Goal: Information Seeking & Learning: Learn about a topic

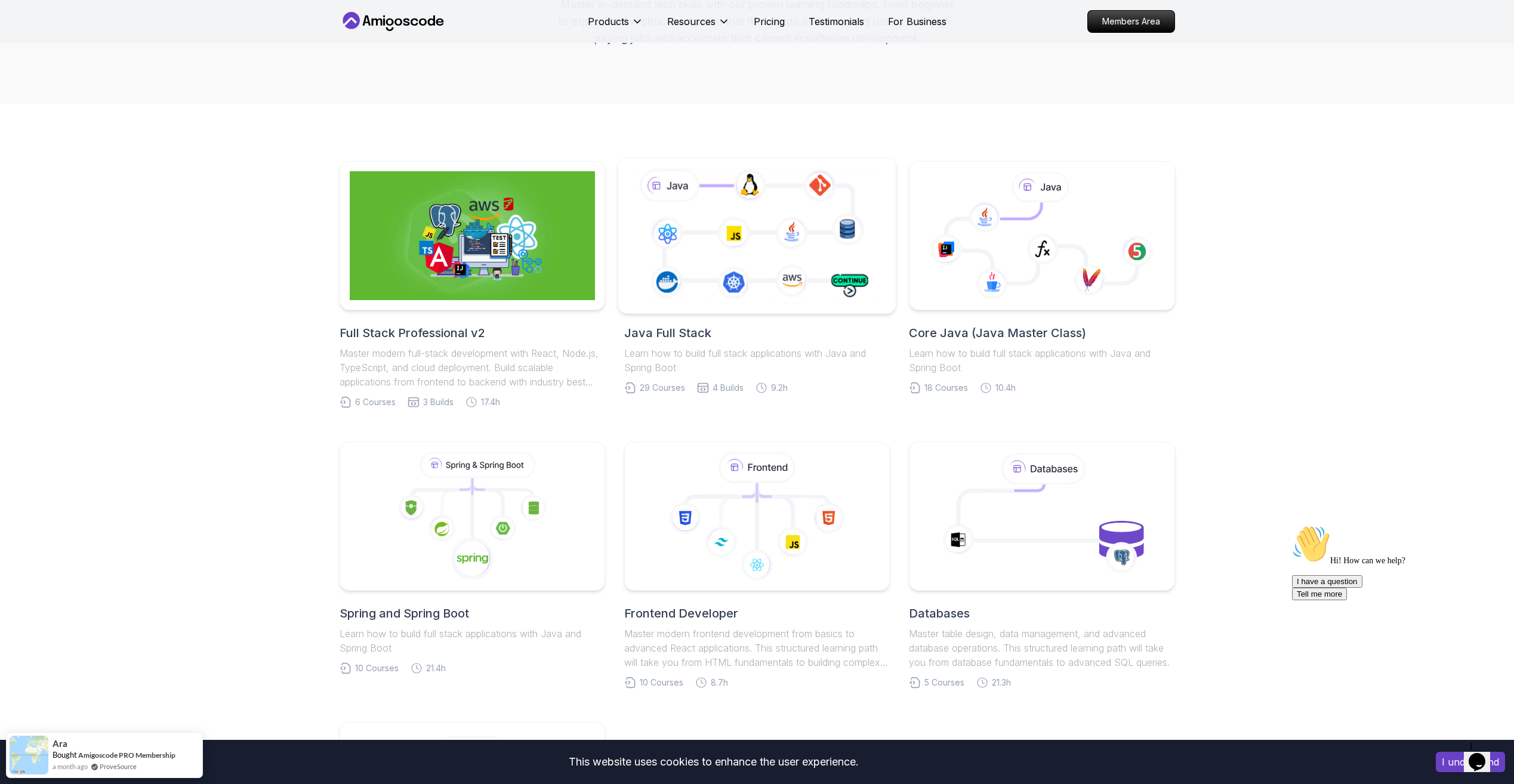
scroll to position [119, 0]
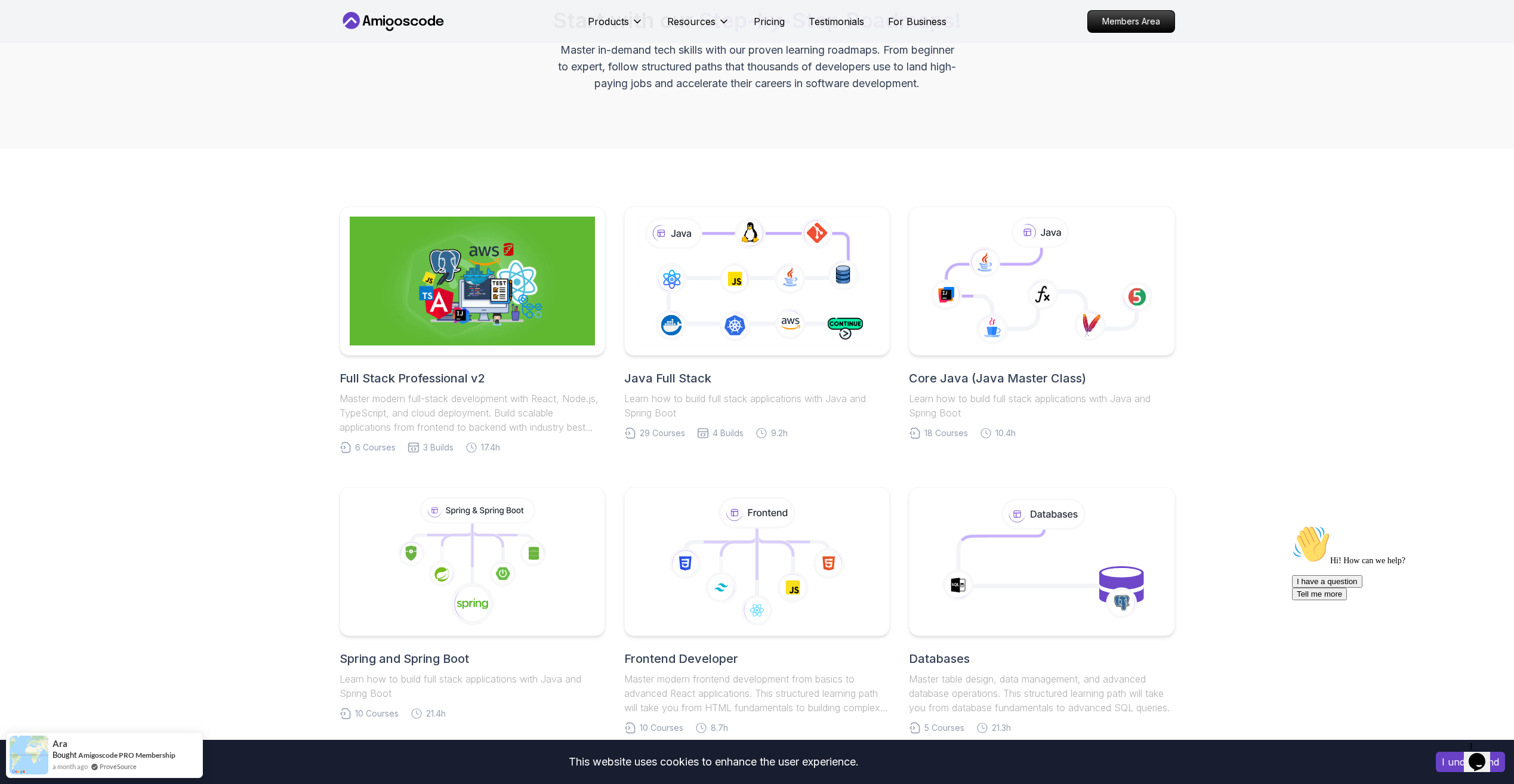
click at [700, 380] on h2 "Java Full Stack" at bounding box center [756, 378] width 265 height 16
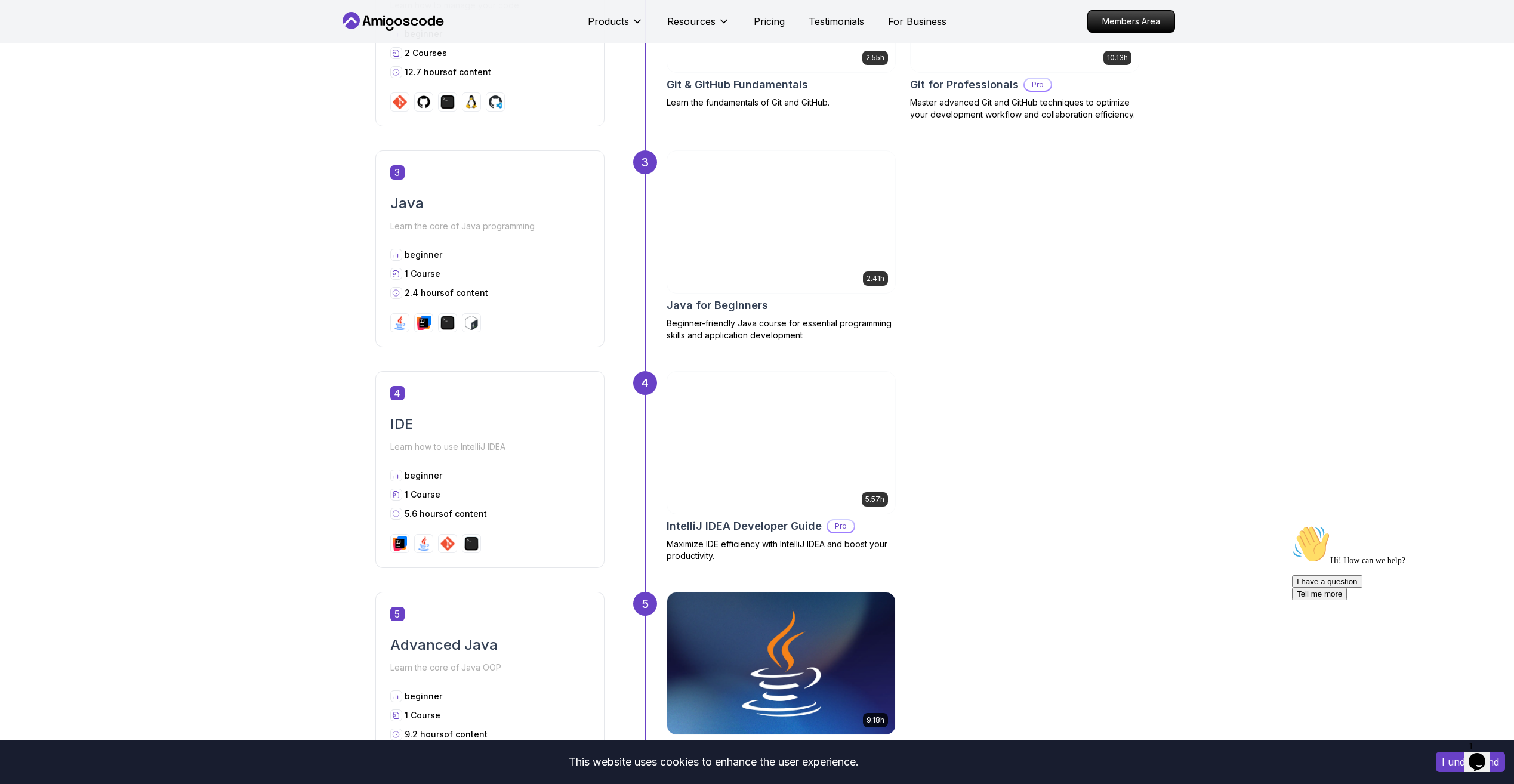
scroll to position [1312, 0]
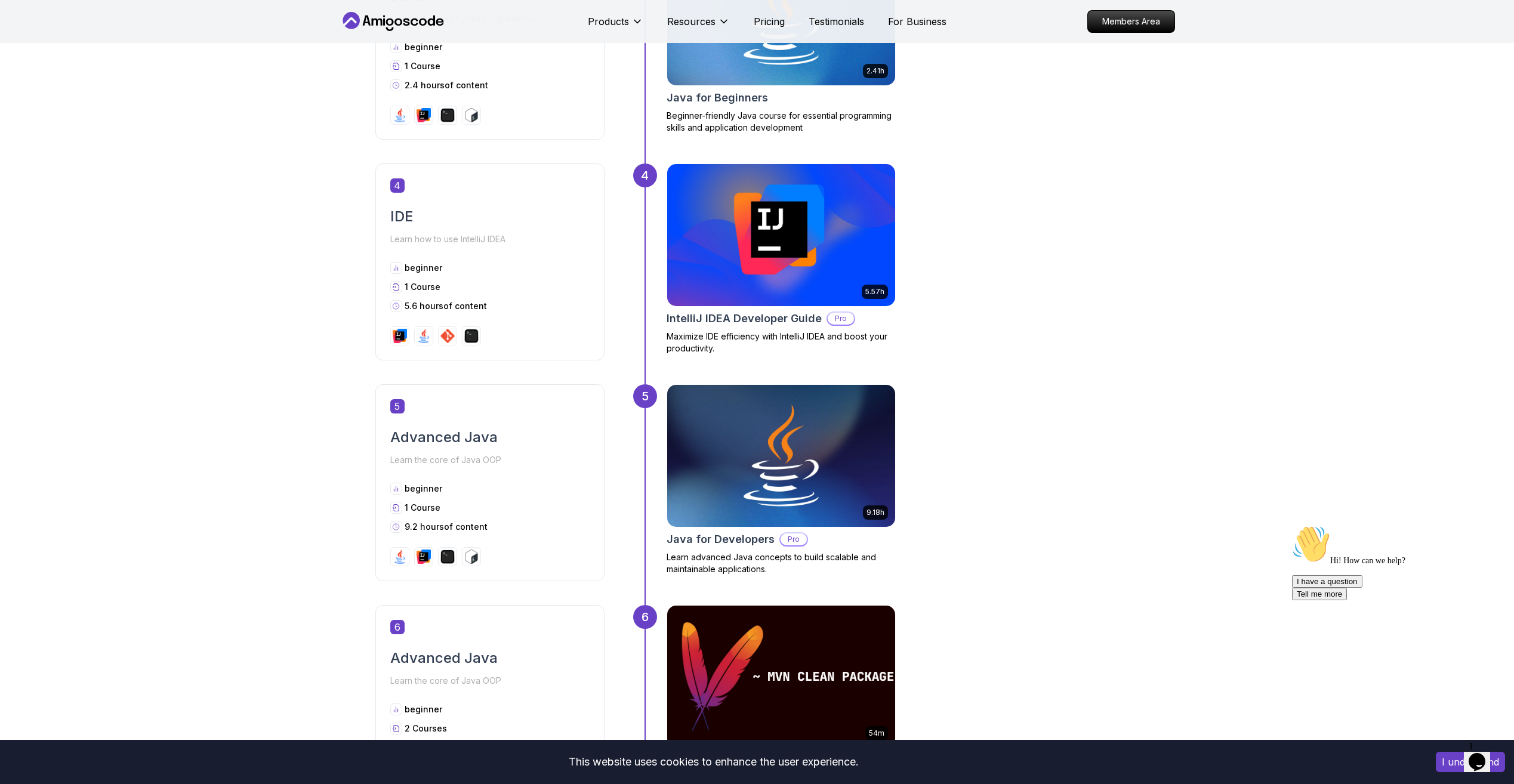
click at [765, 272] on img at bounding box center [781, 235] width 240 height 149
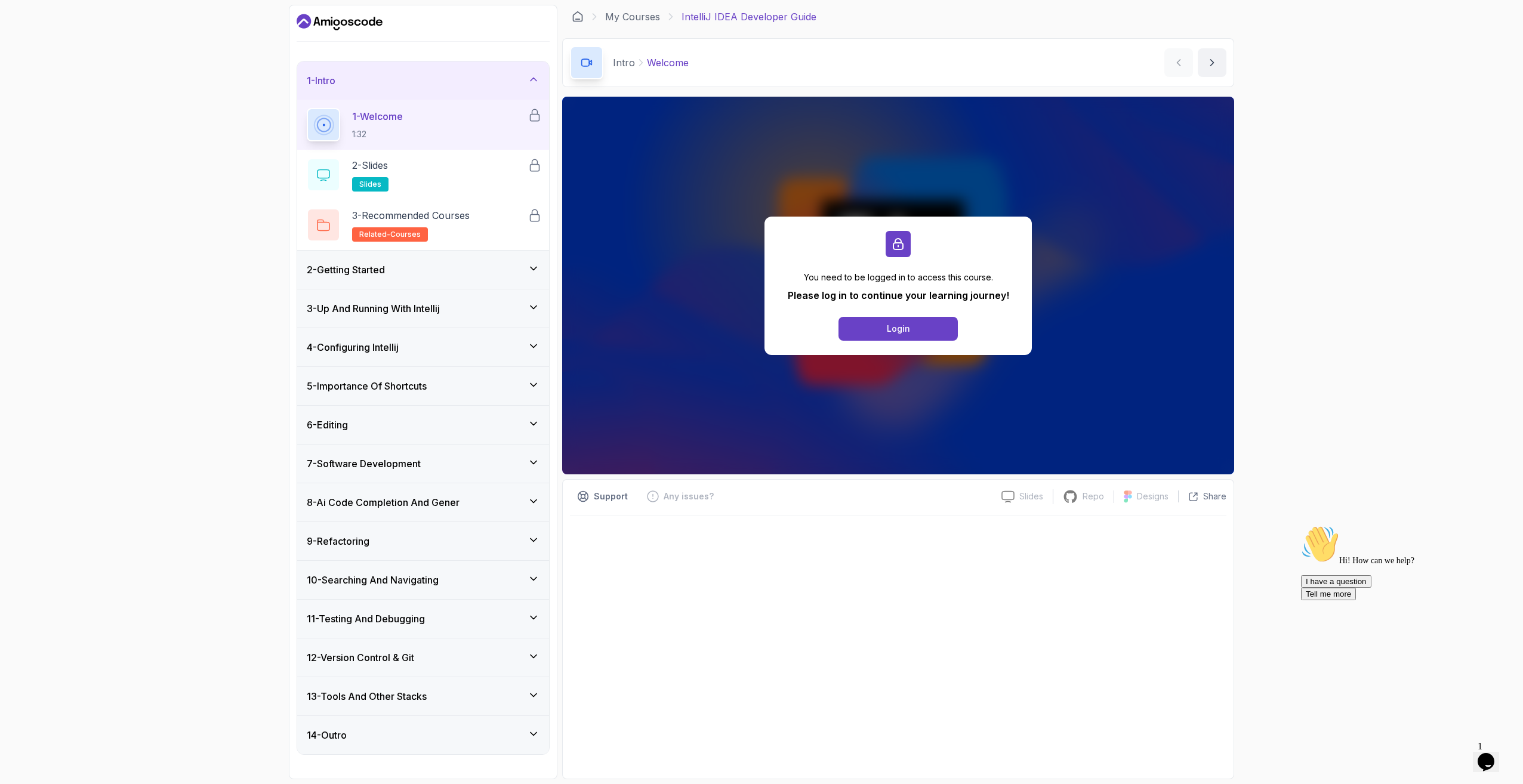
click at [385, 269] on h3 "2 - Getting Started" at bounding box center [346, 269] width 78 height 14
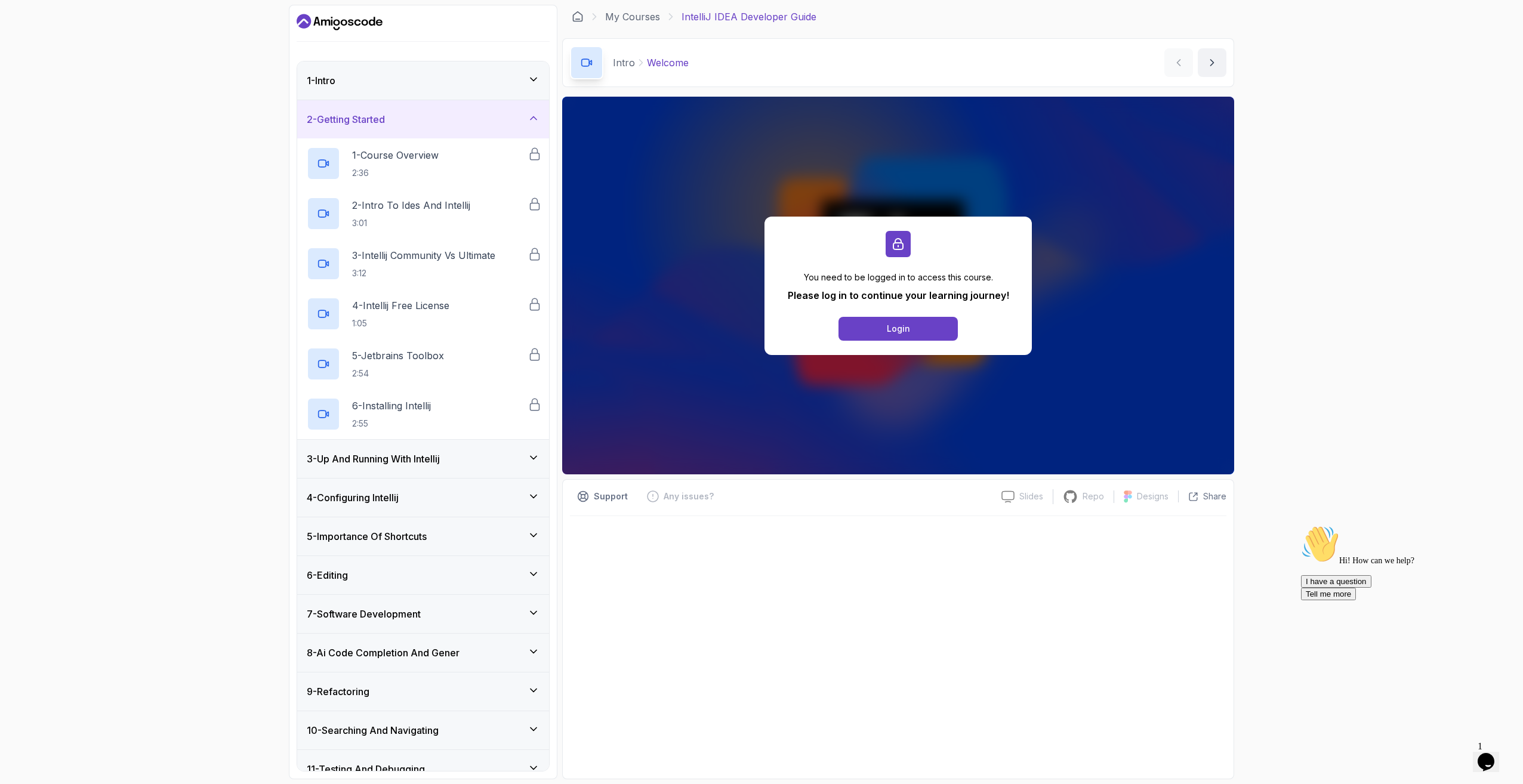
click at [425, 124] on div "2 - Getting Started" at bounding box center [423, 119] width 233 height 14
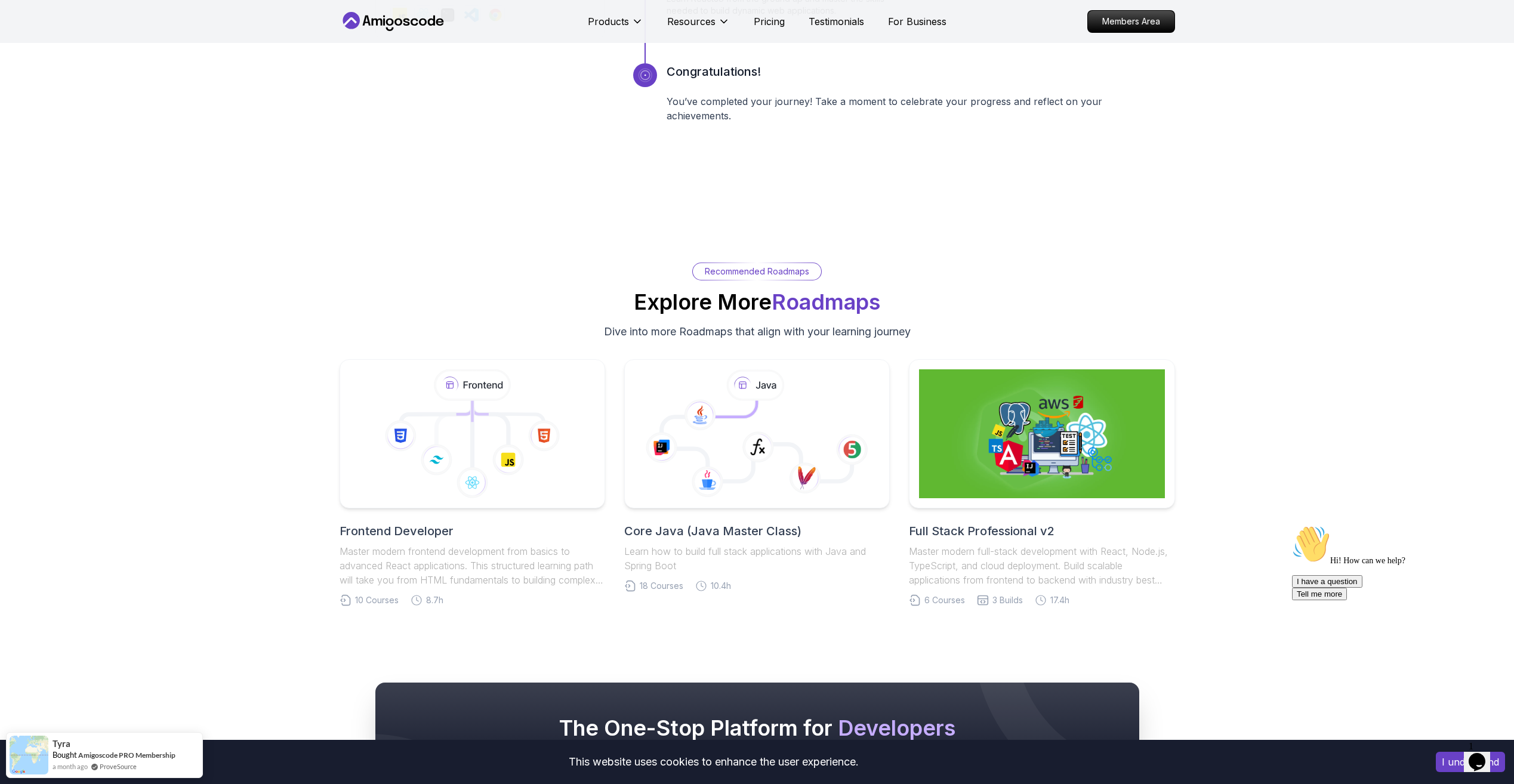
scroll to position [5548, 0]
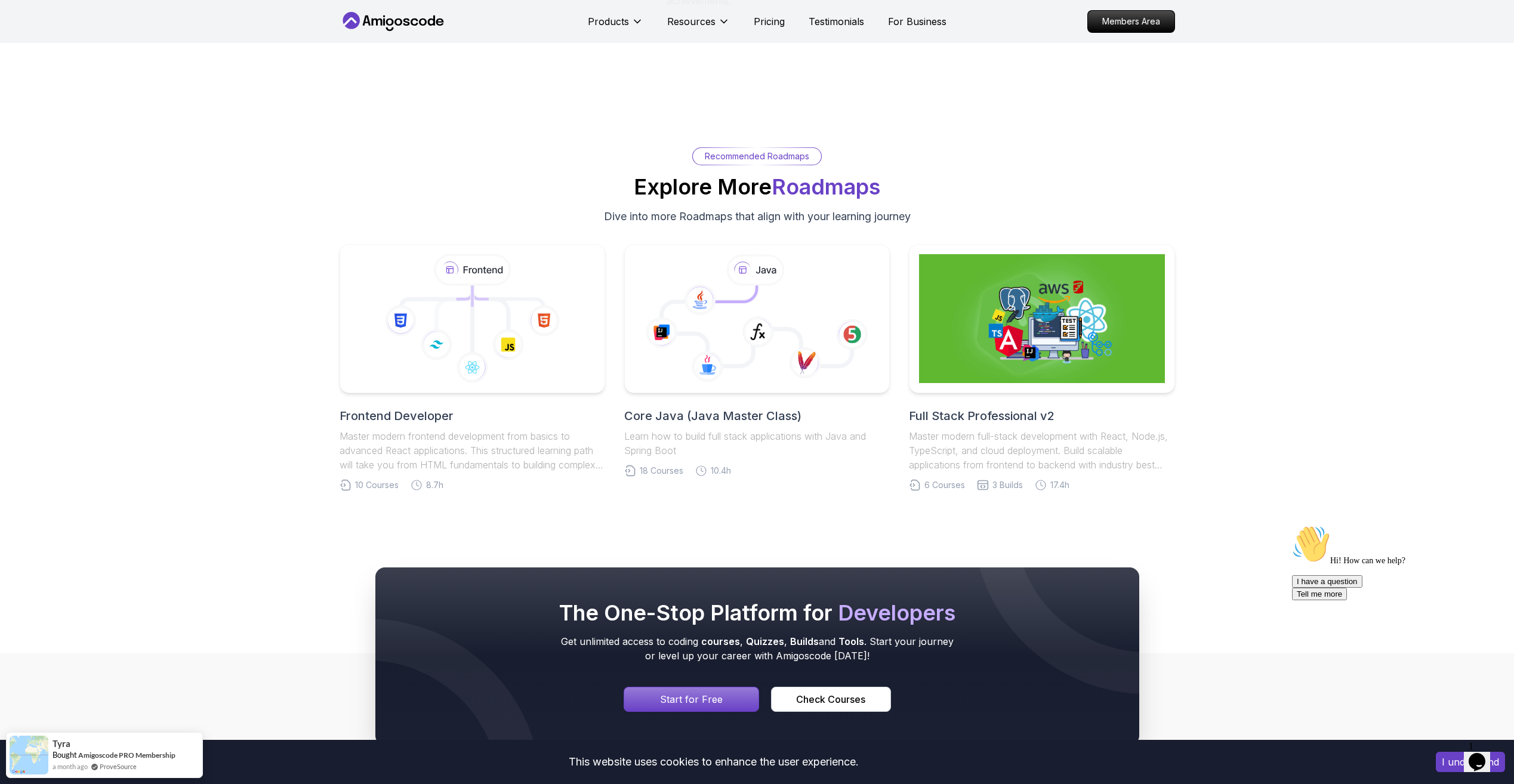
drag, startPoint x: 1253, startPoint y: 618, endPoint x: 1228, endPoint y: 655, distance: 44.7
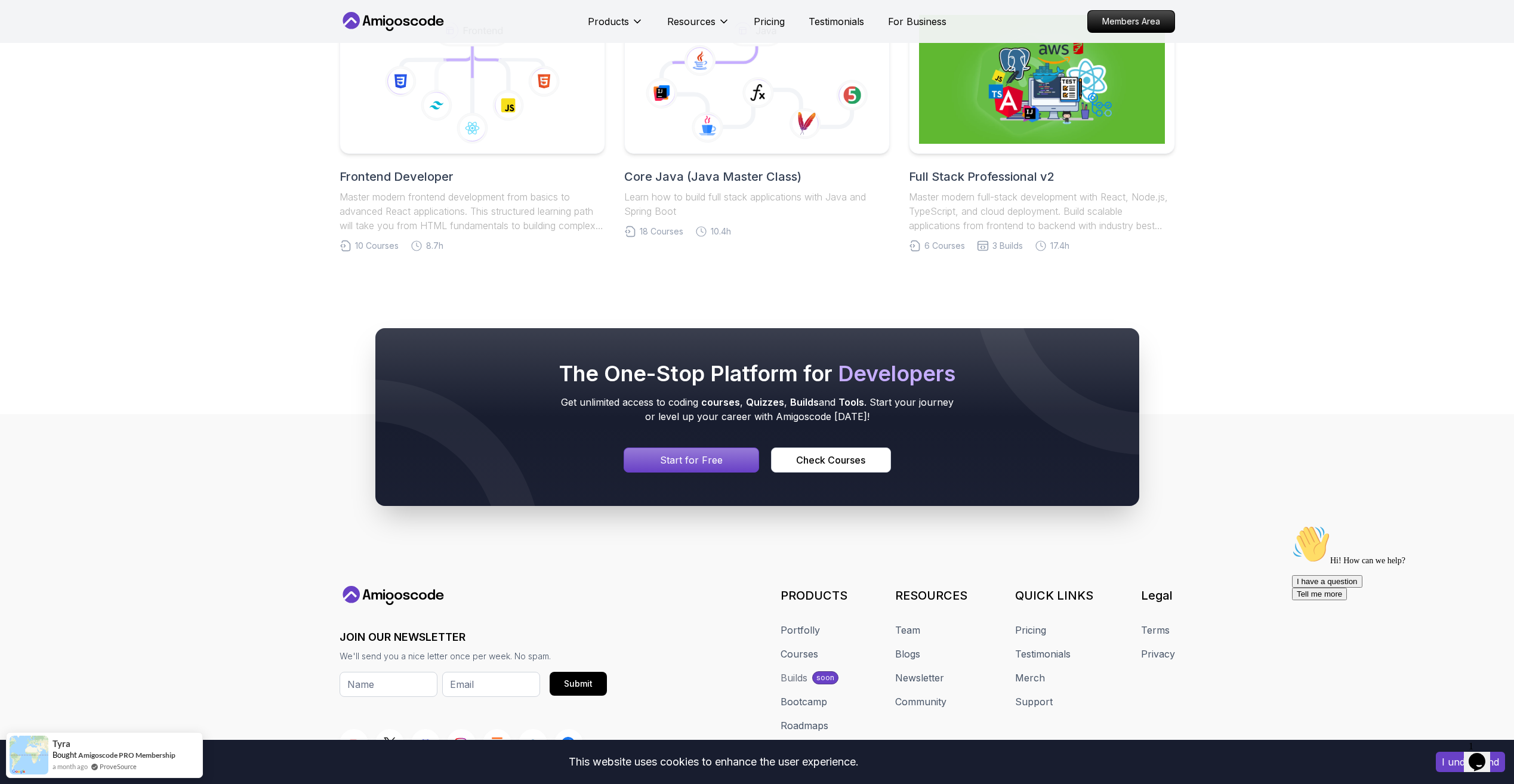
drag, startPoint x: 1228, startPoint y: 655, endPoint x: 1261, endPoint y: 222, distance: 434.3
click at [1279, 201] on div "Recommended Roadmaps Explore More Roadmaps Dive into more Roadmaps that align w…" at bounding box center [757, 79] width 1514 height 458
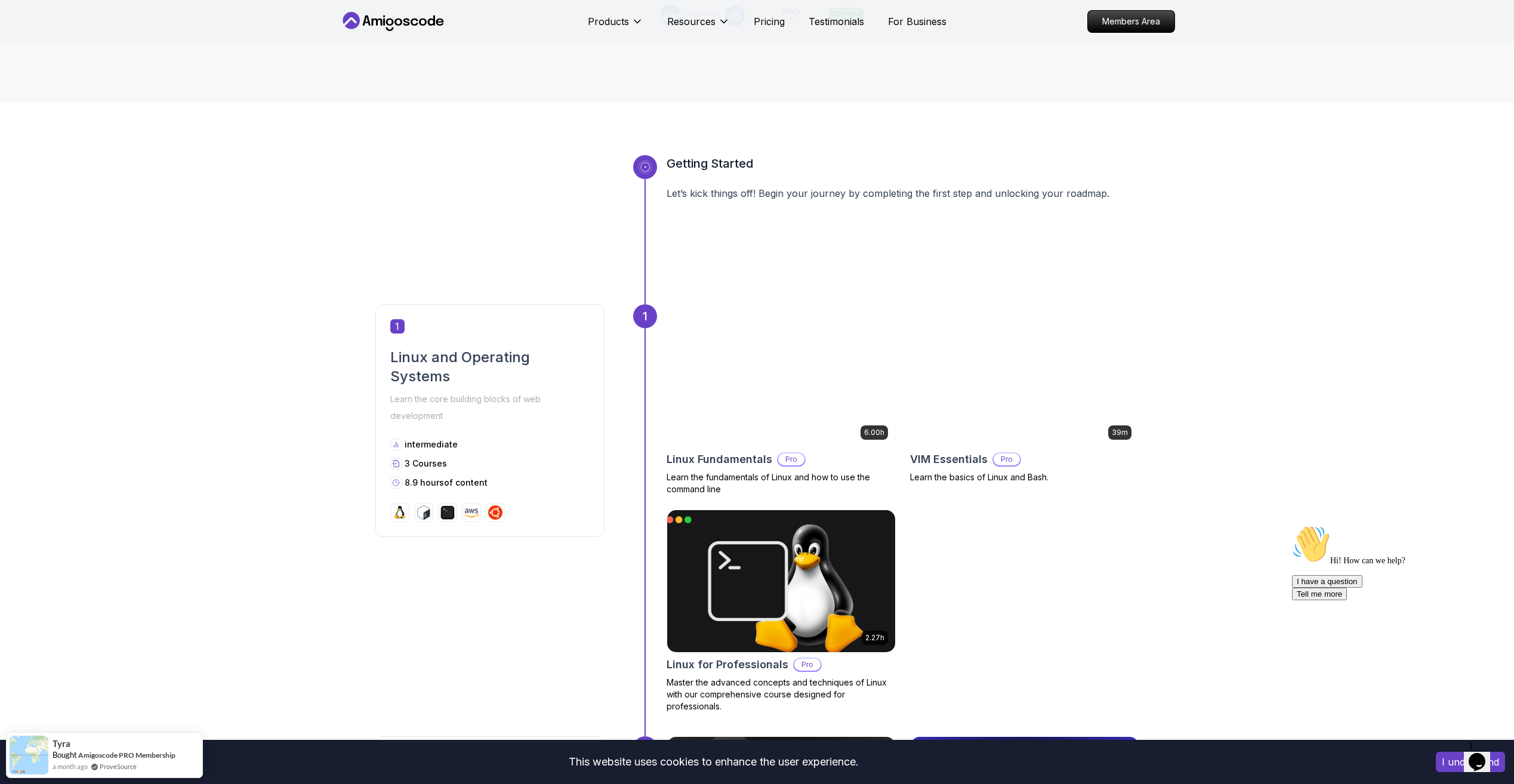
scroll to position [656, 0]
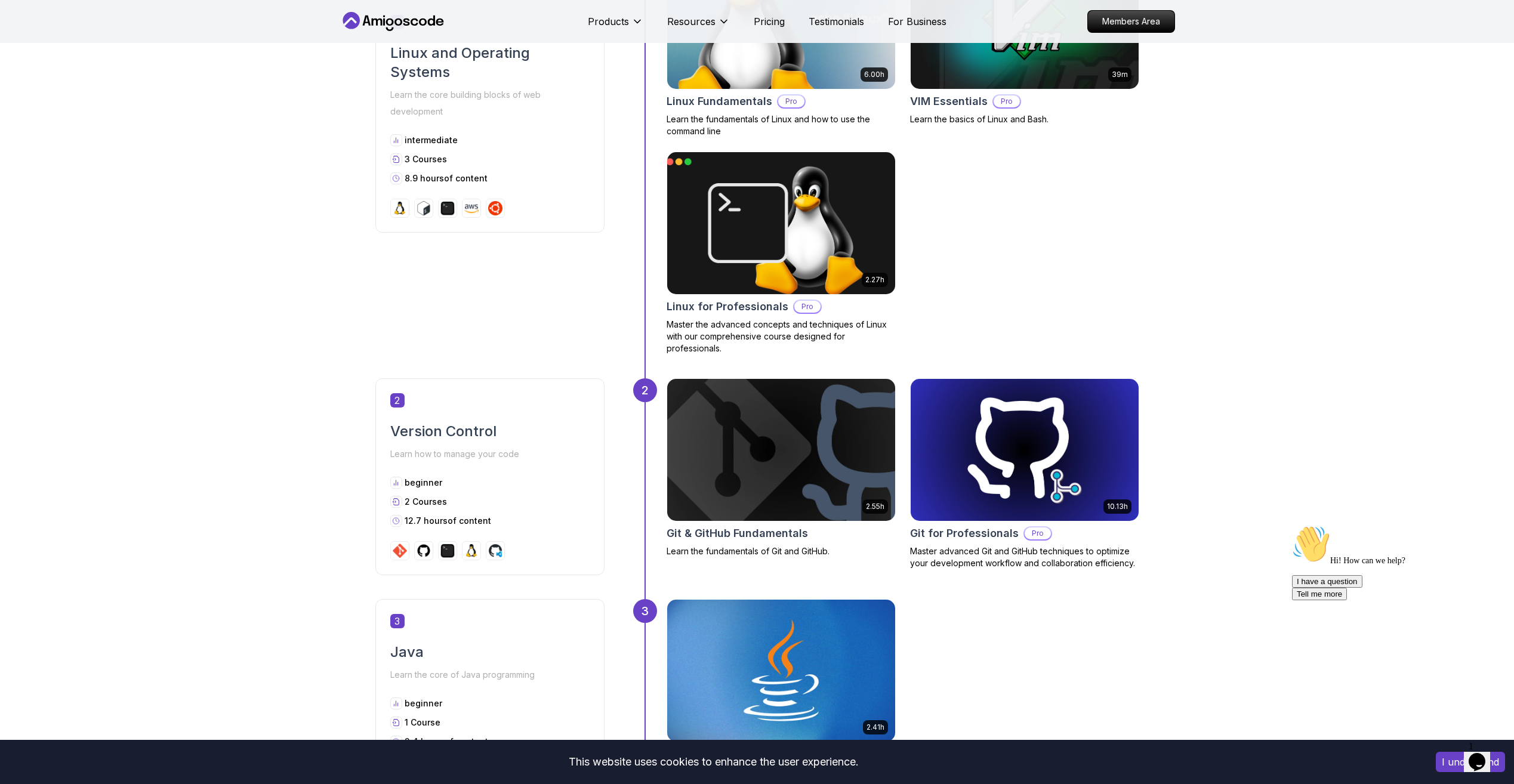
click at [864, 438] on img at bounding box center [781, 450] width 240 height 149
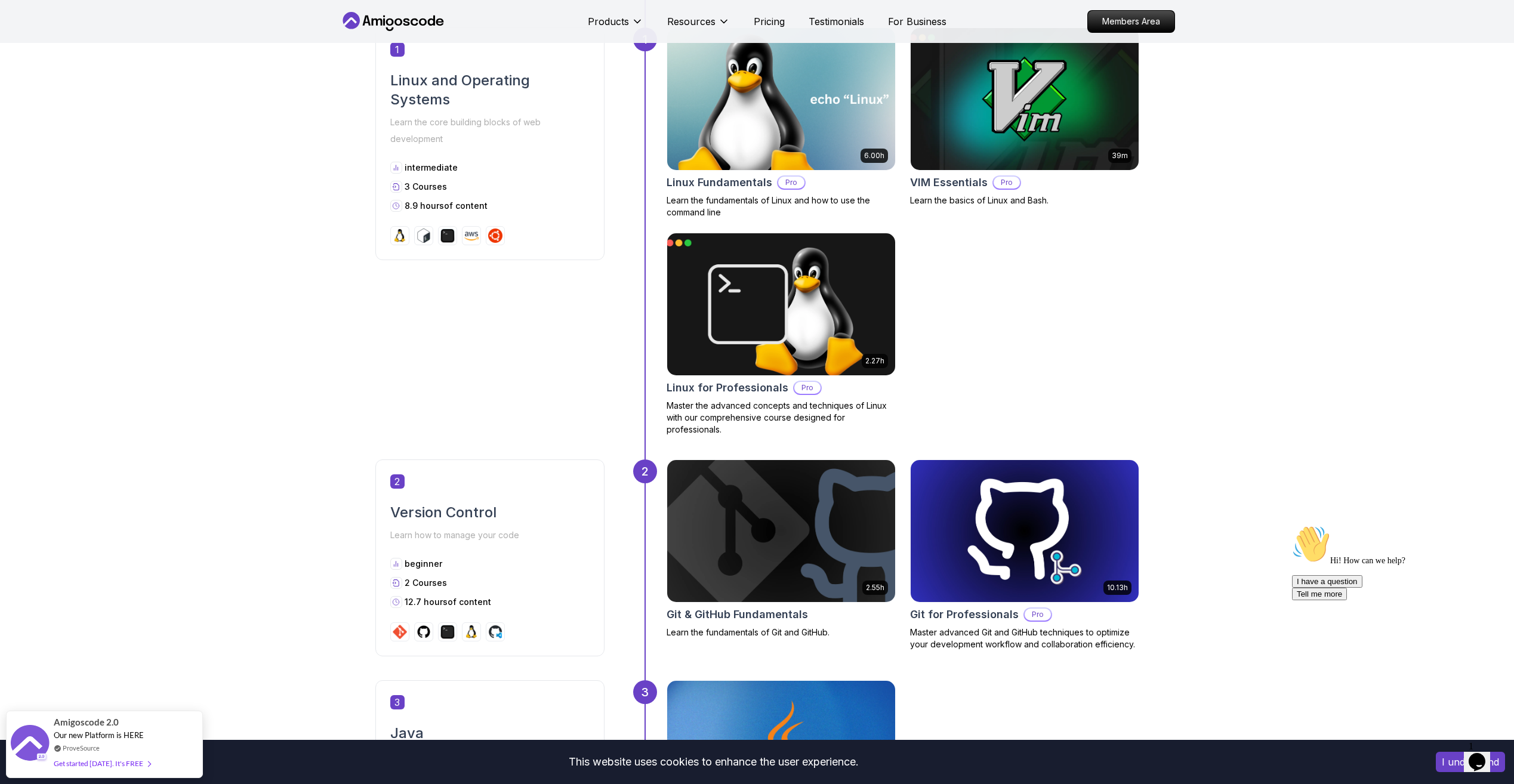
scroll to position [358, 0]
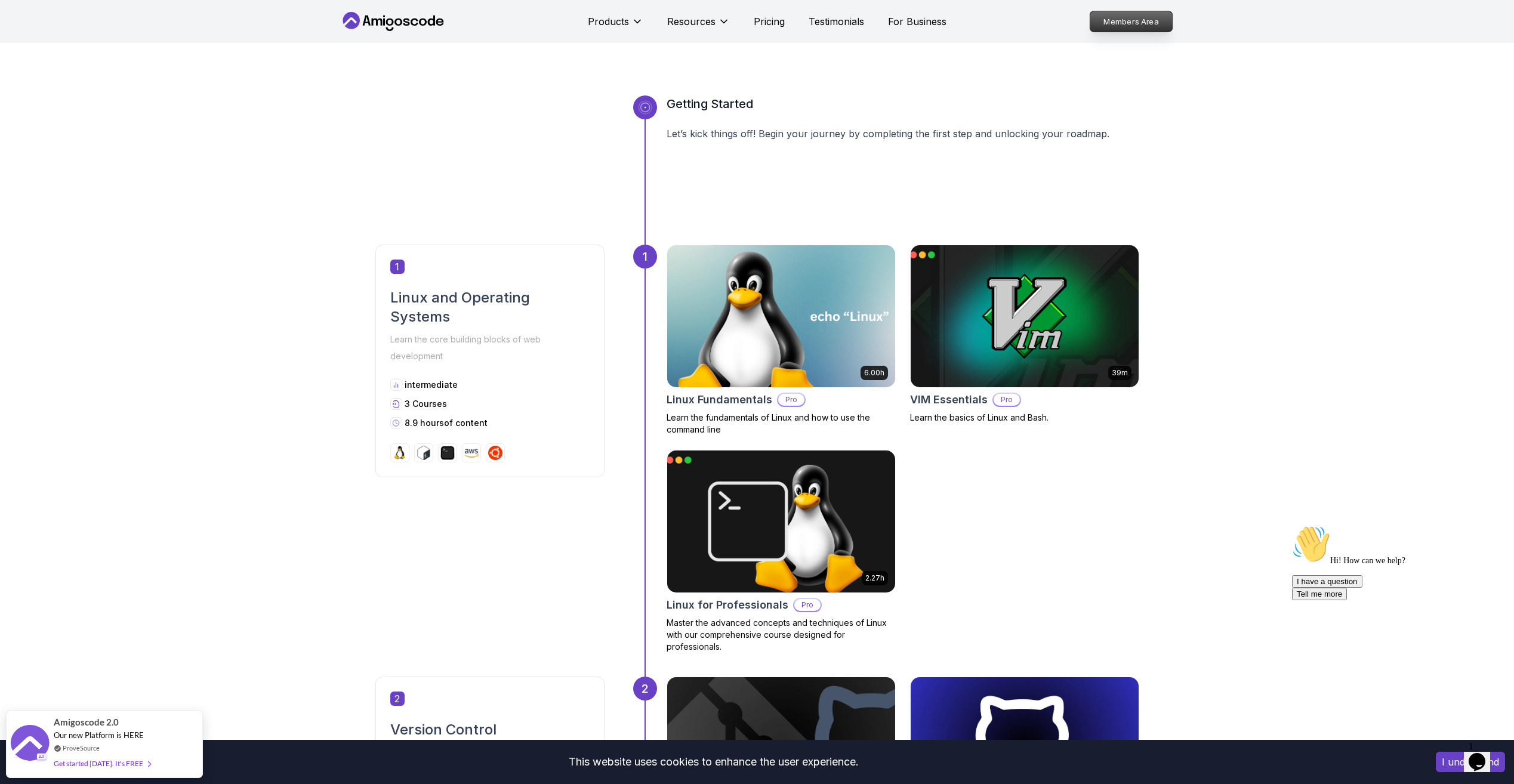
click at [1130, 24] on p "Members Area" at bounding box center [1131, 22] width 82 height 20
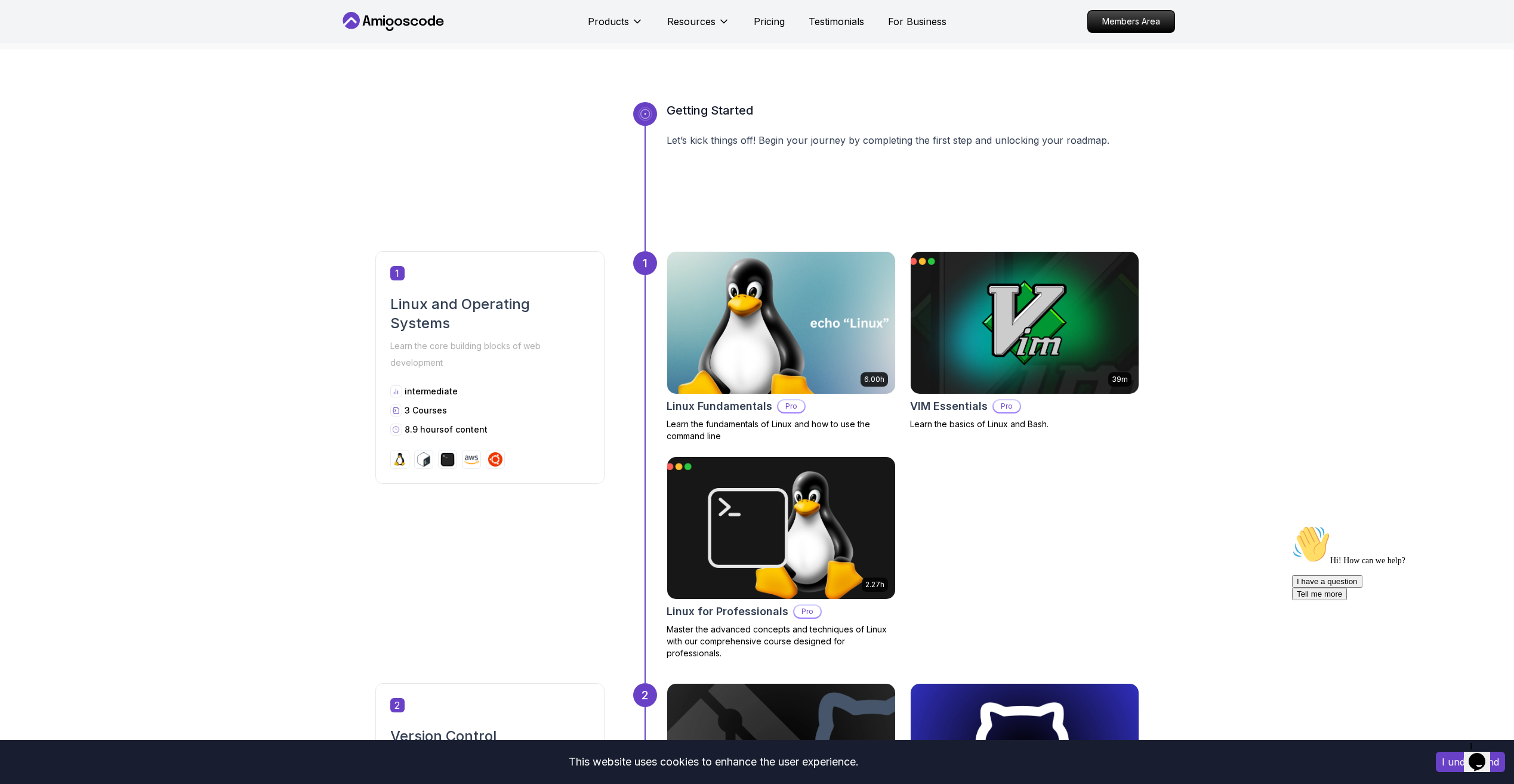
scroll to position [358, 0]
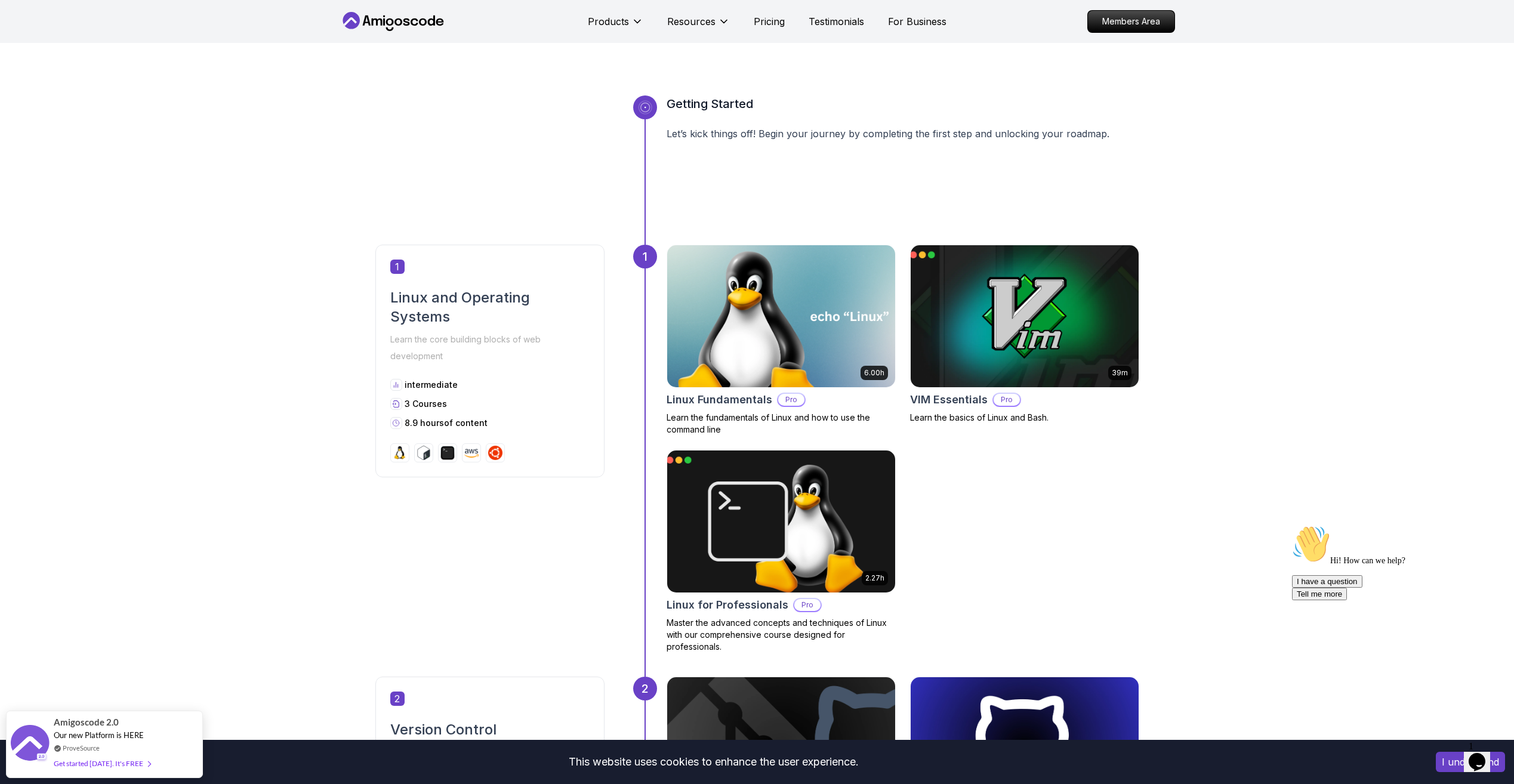
click at [415, 26] on icon at bounding box center [393, 21] width 107 height 19
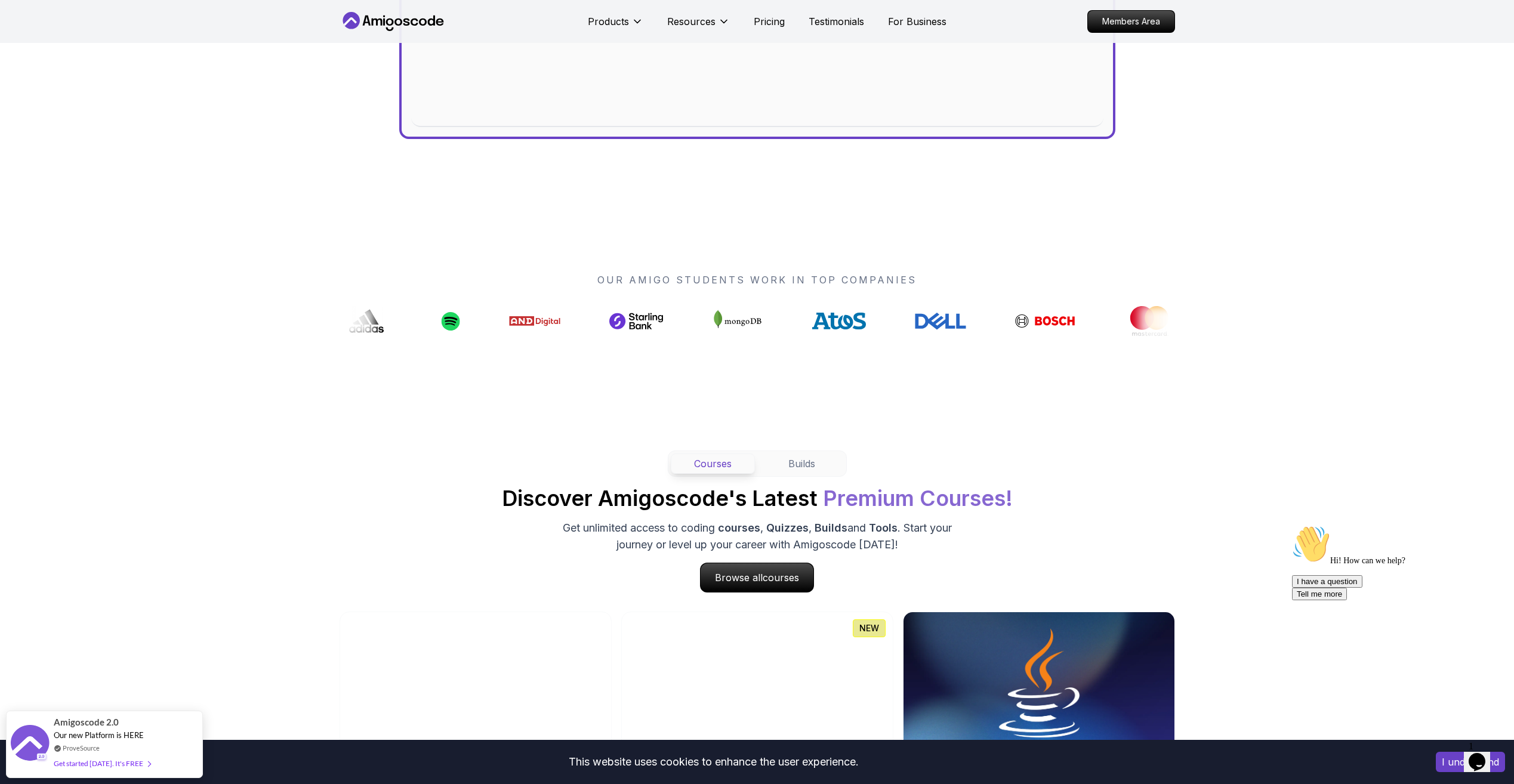
scroll to position [358, 0]
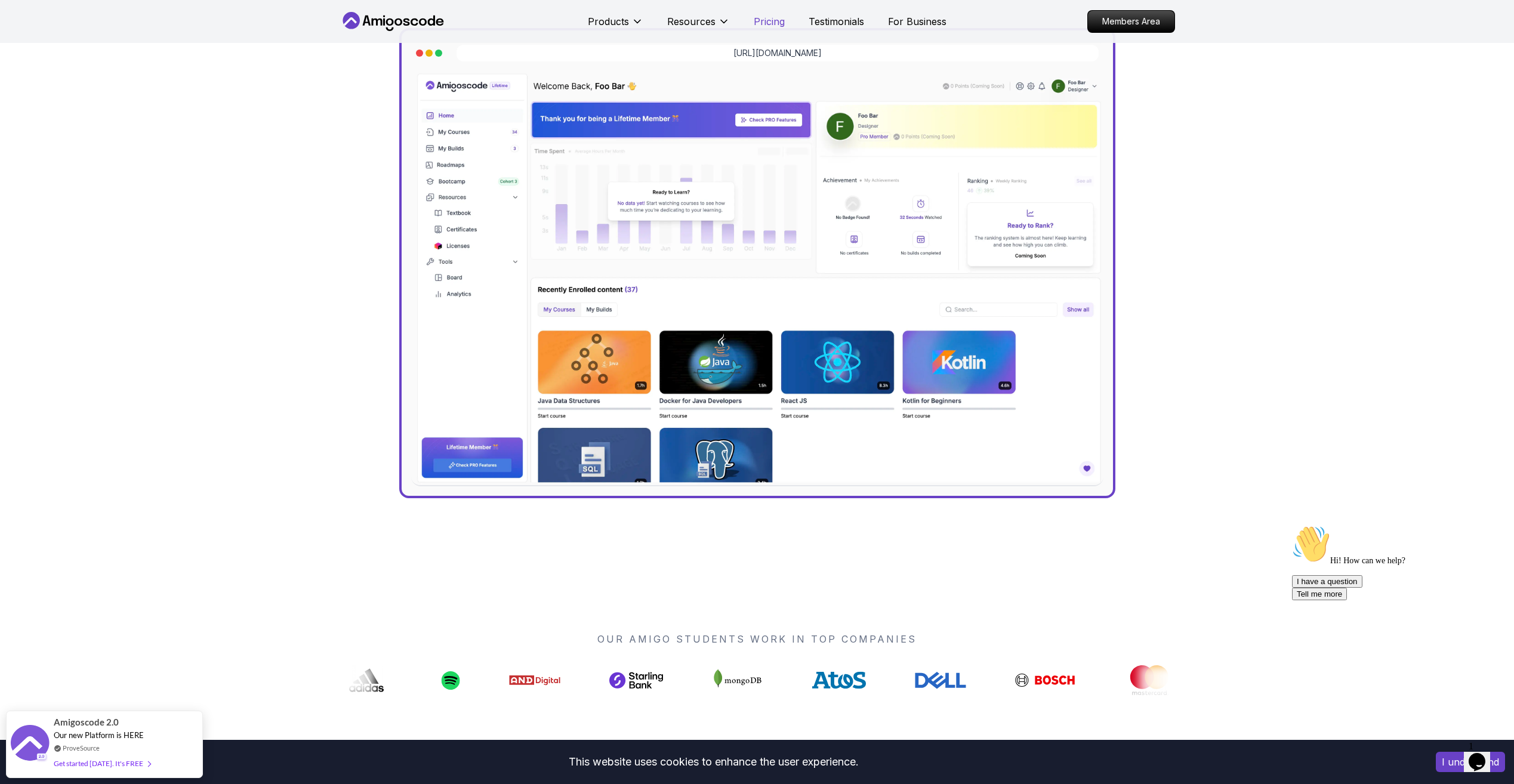
click at [768, 27] on p "Pricing" at bounding box center [769, 21] width 31 height 14
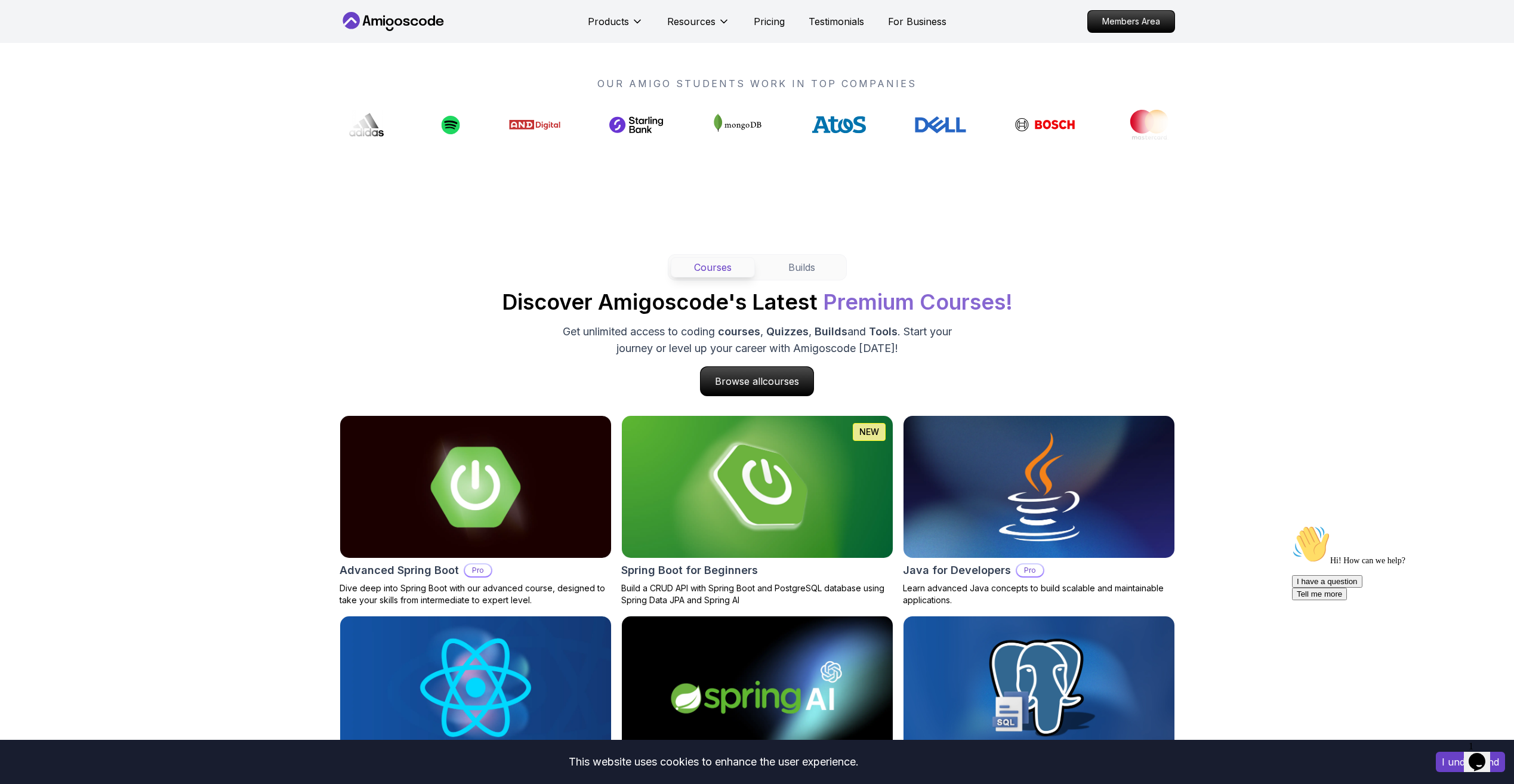
scroll to position [894, 0]
